Goal: Task Accomplishment & Management: Manage account settings

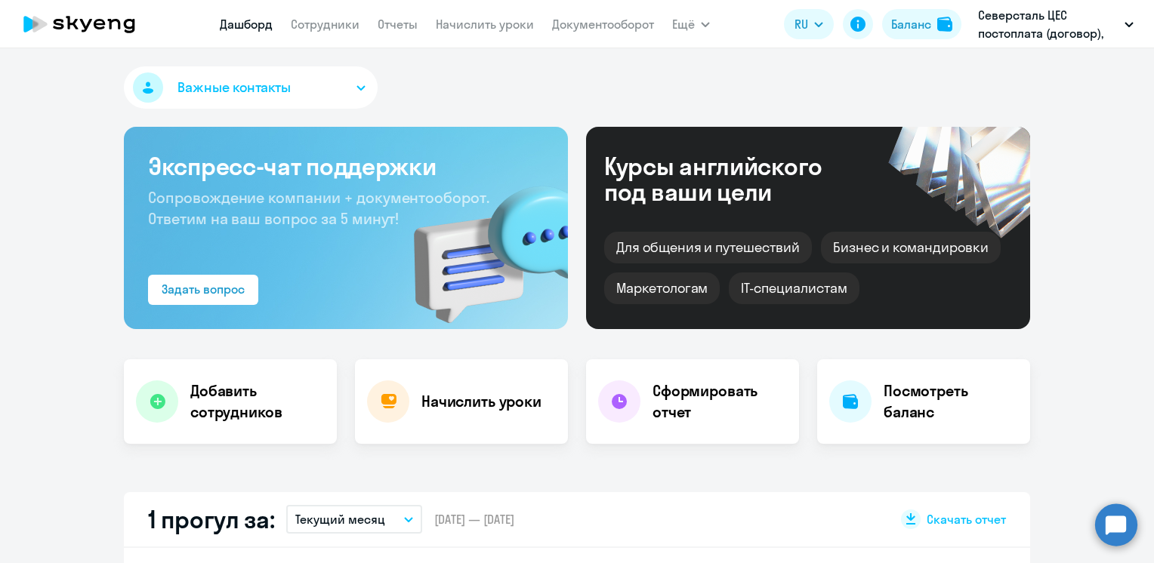
select select "30"
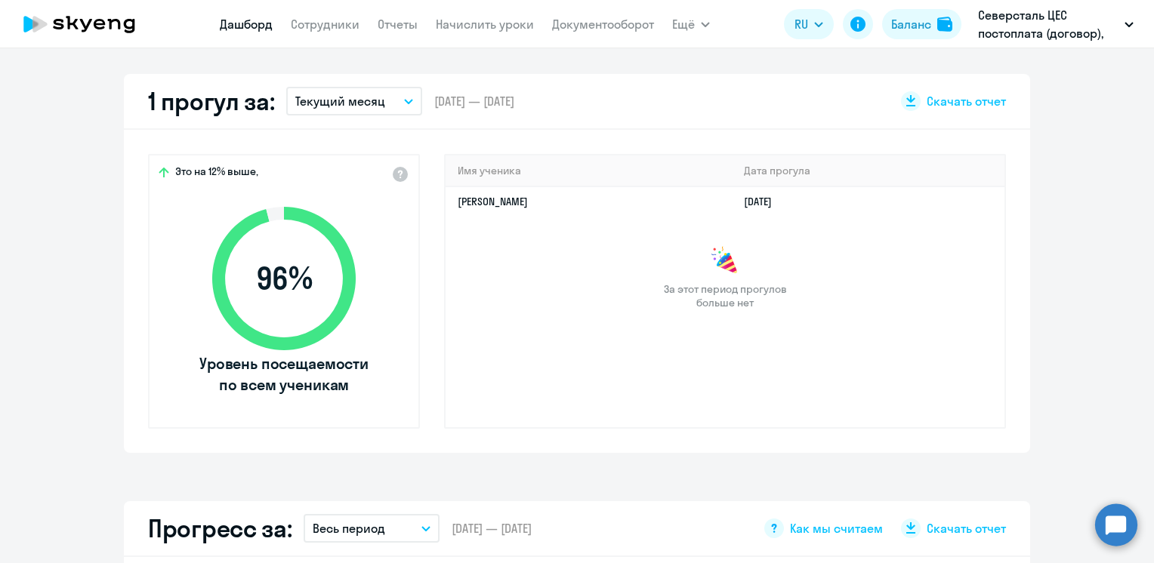
scroll to position [227, 0]
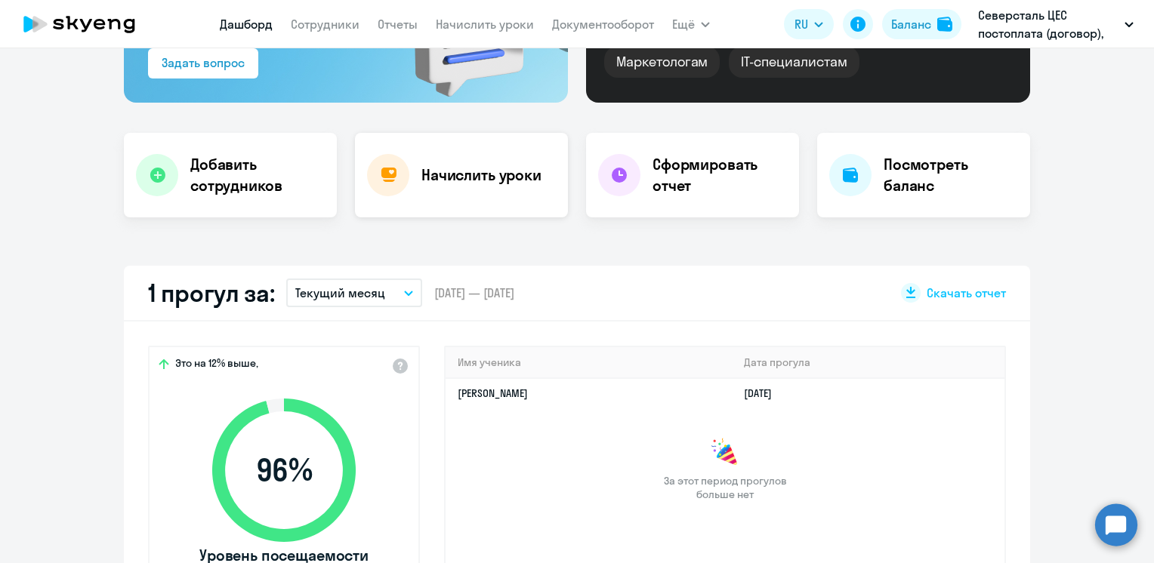
click at [459, 175] on h4 "Начислить уроки" at bounding box center [481, 175] width 120 height 21
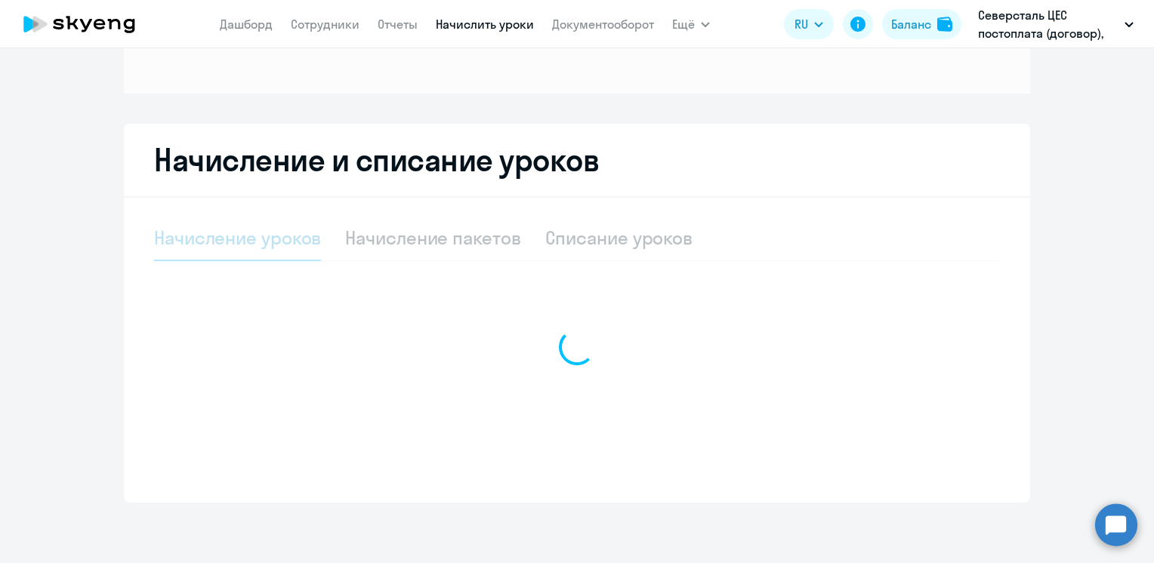
scroll to position [194, 0]
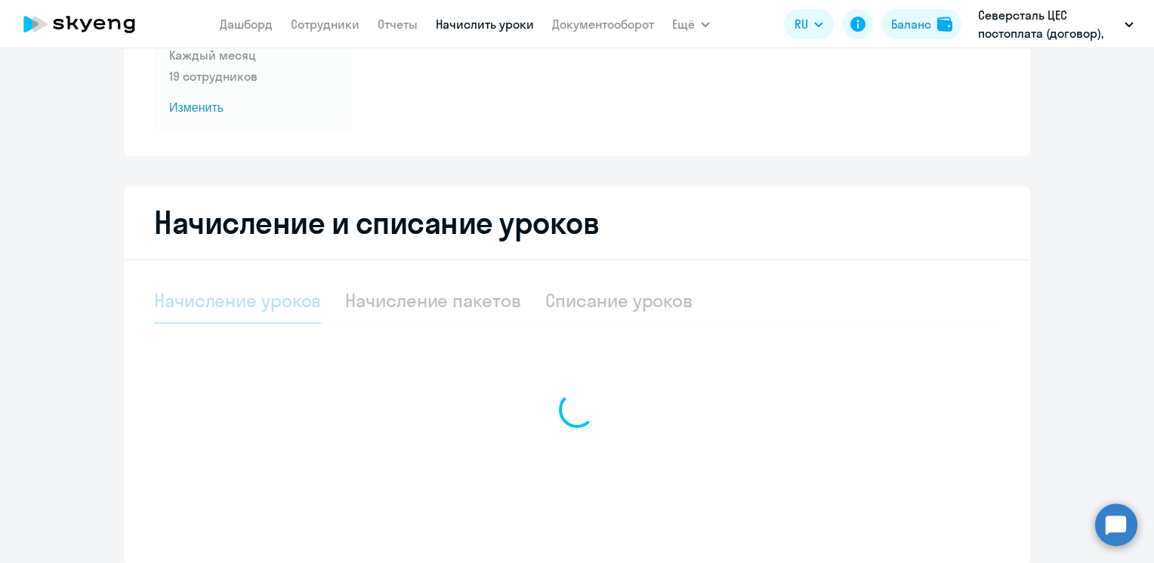
select select "10"
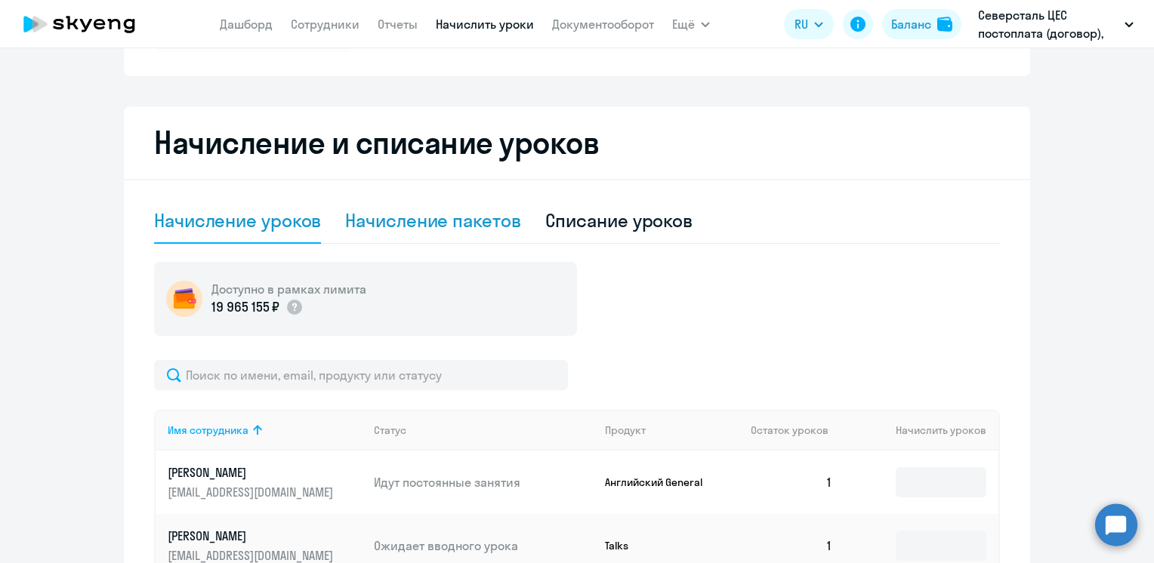
scroll to position [345, 0]
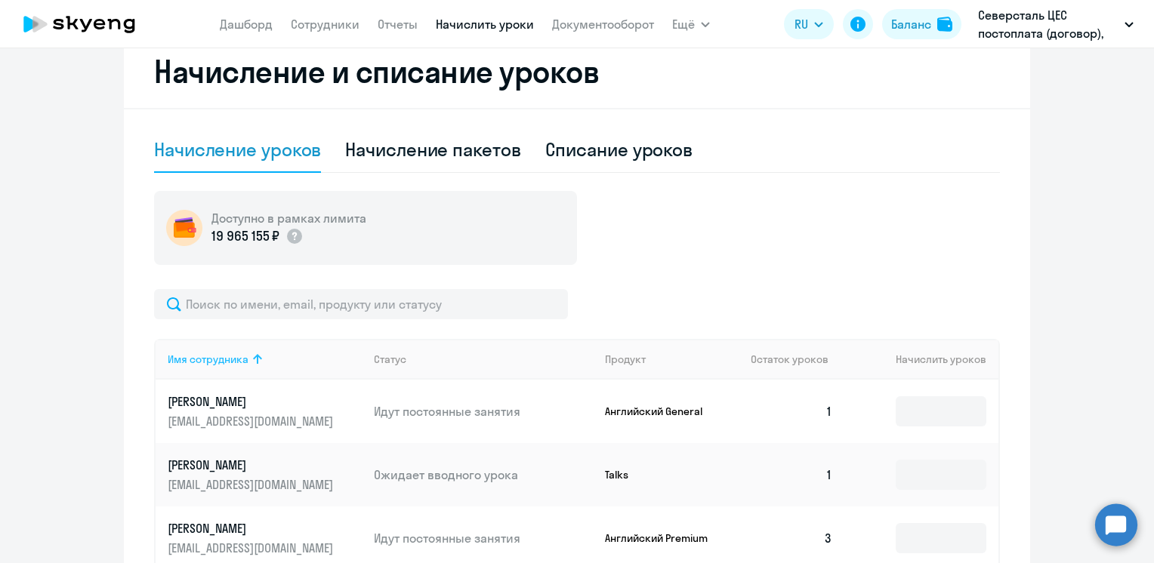
click at [249, 359] on icon at bounding box center [257, 359] width 18 height 18
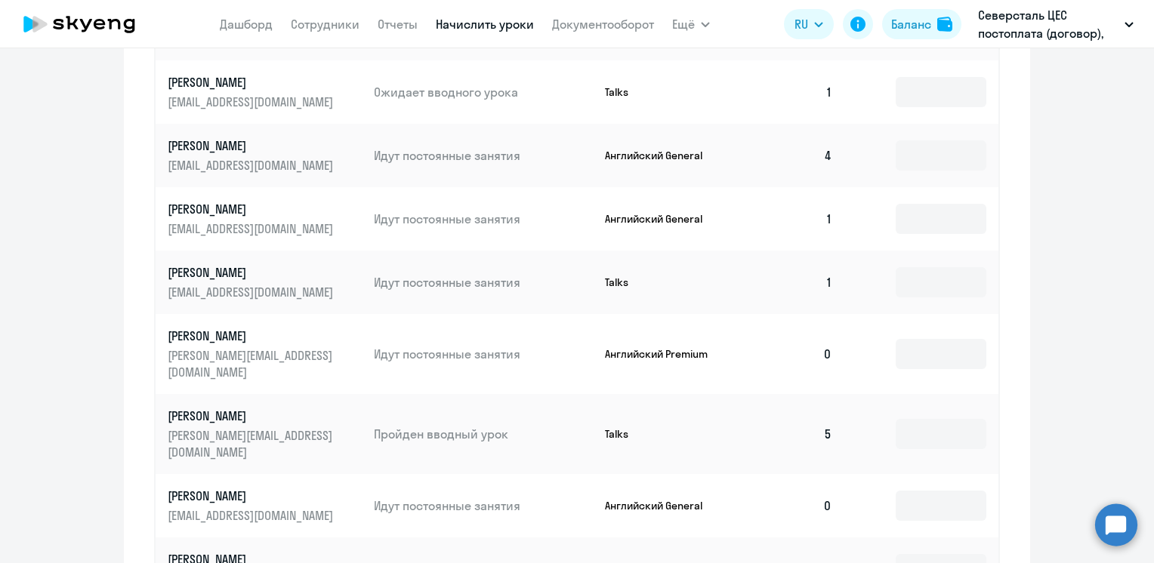
scroll to position [798, 0]
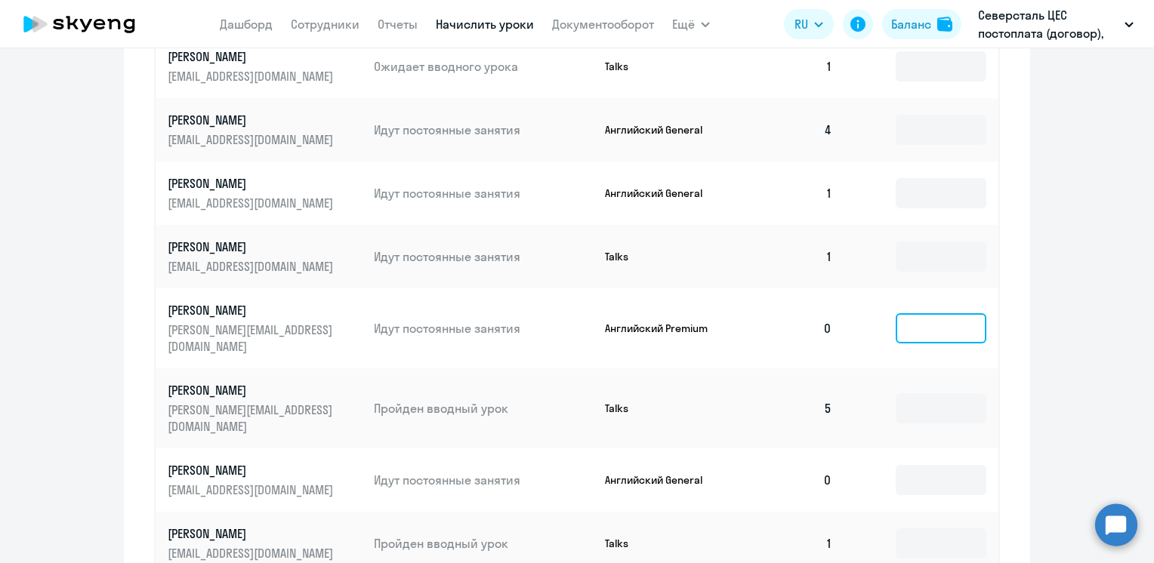
click at [908, 325] on input at bounding box center [941, 328] width 91 height 30
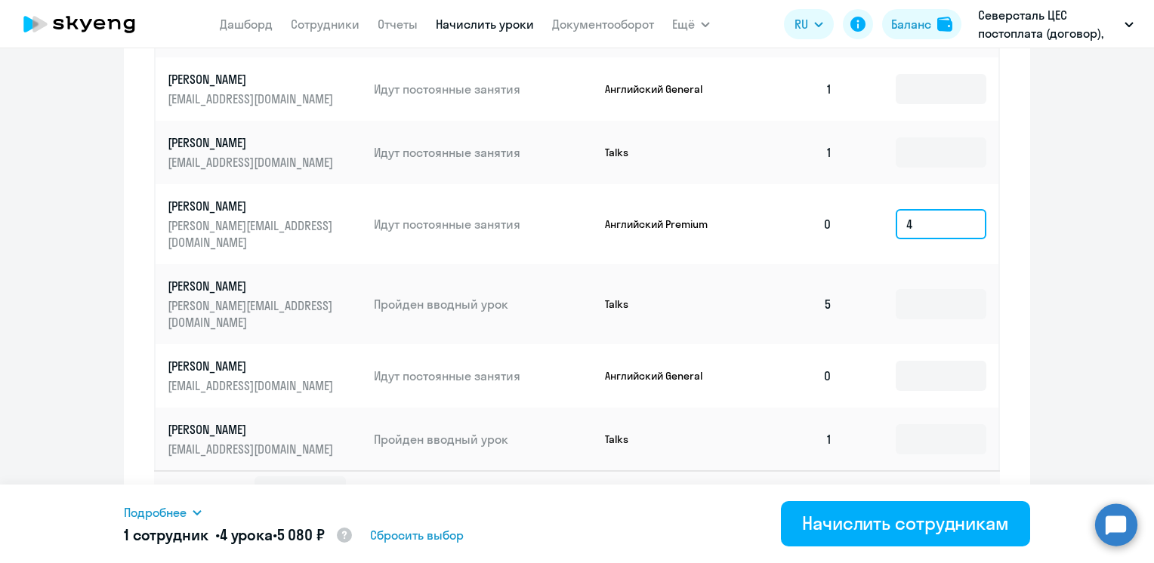
scroll to position [936, 0]
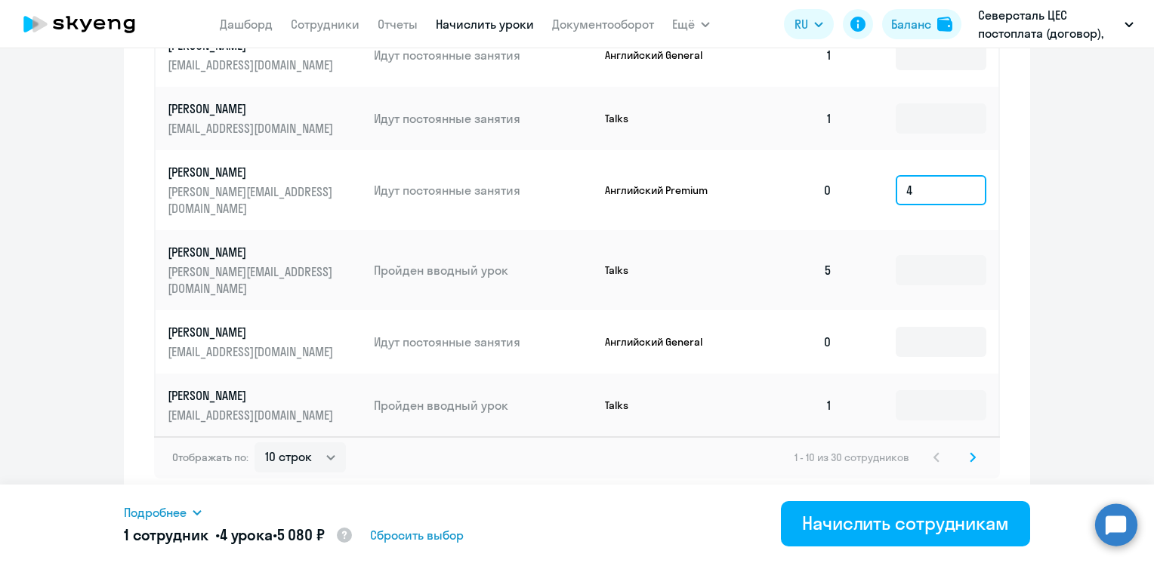
type input "4"
click at [897, 341] on input at bounding box center [941, 342] width 91 height 30
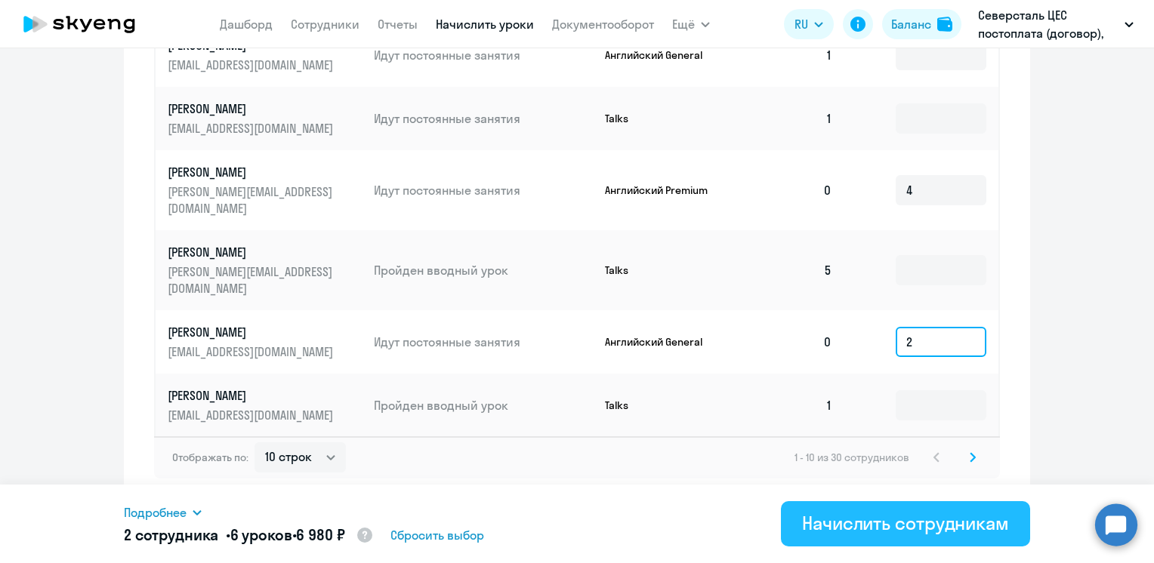
type input "2"
click at [841, 524] on div "Начислить сотрудникам" at bounding box center [905, 523] width 207 height 24
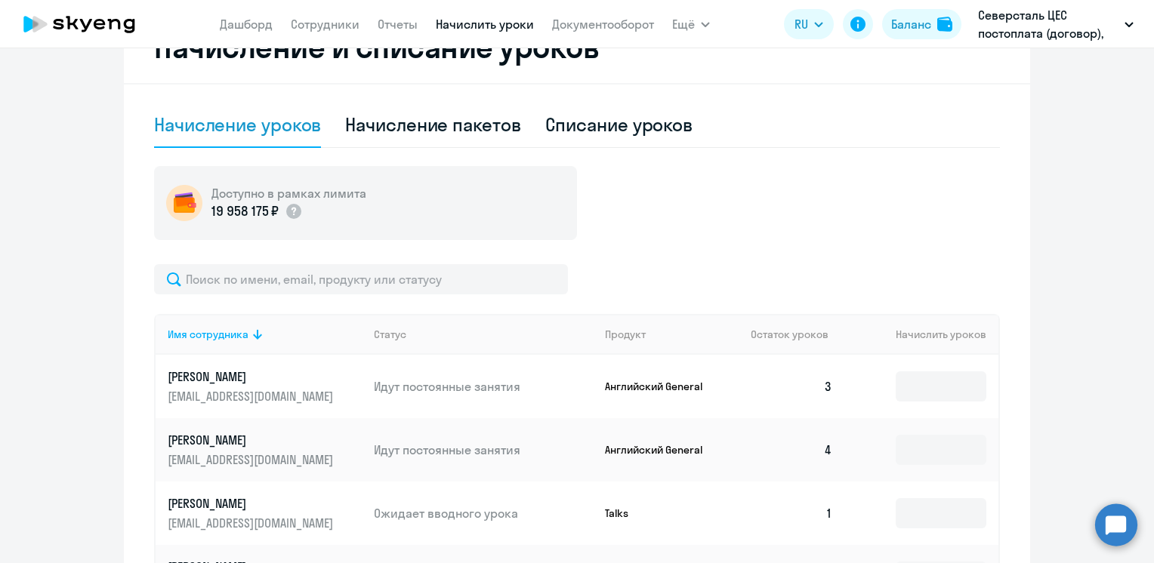
scroll to position [181, 0]
